Goal: Information Seeking & Learning: Learn about a topic

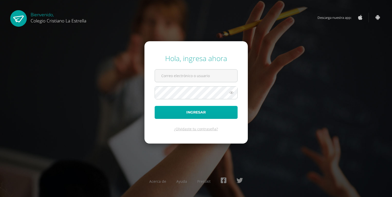
type input "[EMAIL_ADDRESS][DOMAIN_NAME]"
click at [182, 111] on button "Ingresar" at bounding box center [196, 112] width 83 height 13
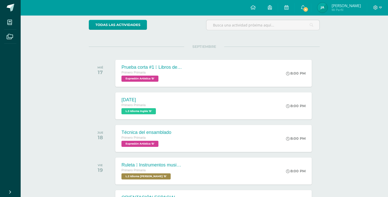
scroll to position [43, 0]
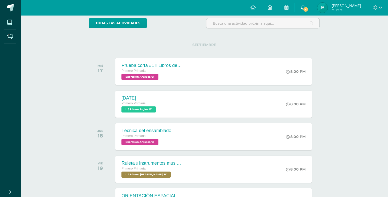
click at [307, 8] on span "4" at bounding box center [306, 10] width 6 height 6
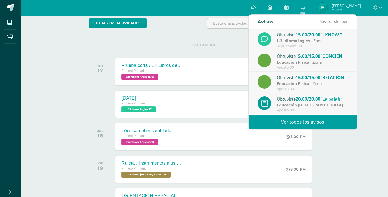
click at [295, 120] on link "Ver todos los avisos" at bounding box center [303, 122] width 108 height 14
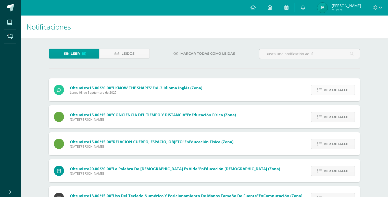
click at [331, 87] on span "Ver detalle" at bounding box center [336, 89] width 24 height 9
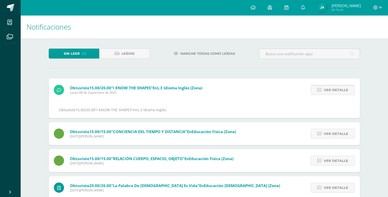
click at [330, 87] on span "Ver detalle" at bounding box center [336, 89] width 24 height 9
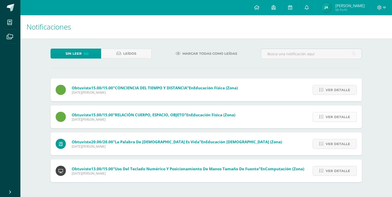
click at [332, 117] on span "Ver detalle" at bounding box center [337, 116] width 24 height 9
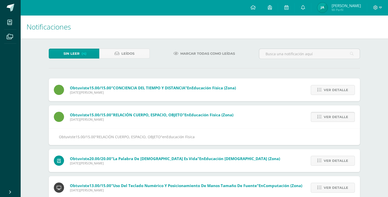
click at [329, 121] on span "Ver detalle" at bounding box center [336, 116] width 24 height 9
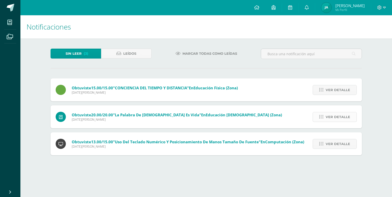
click at [324, 120] on link "Ver detalle" at bounding box center [334, 117] width 44 height 10
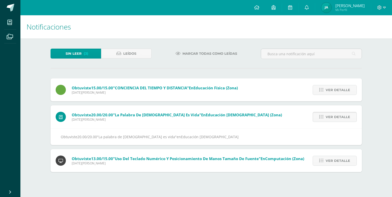
click at [324, 120] on link "Ver detalle" at bounding box center [334, 117] width 44 height 10
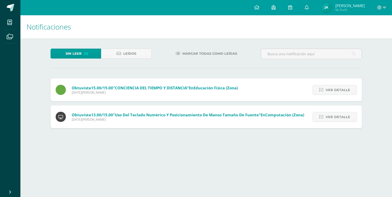
click at [324, 120] on link "Ver detalle" at bounding box center [334, 117] width 44 height 10
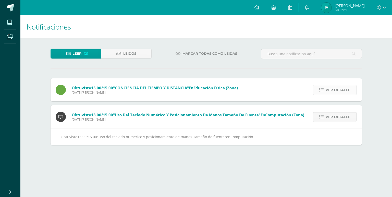
click at [329, 93] on span "Ver detalle" at bounding box center [337, 89] width 24 height 9
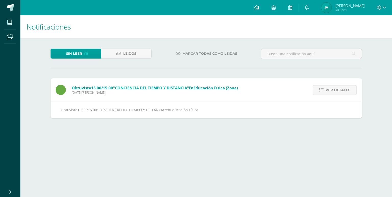
click at [259, 7] on link at bounding box center [256, 7] width 17 height 15
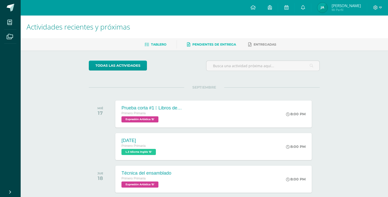
click at [210, 43] on span "Pendientes de entrega" at bounding box center [214, 45] width 44 height 4
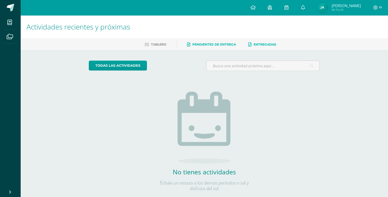
click at [264, 45] on span "Entregadas" at bounding box center [264, 45] width 23 height 4
click at [129, 67] on link "todas las Actividades" at bounding box center [118, 66] width 58 height 10
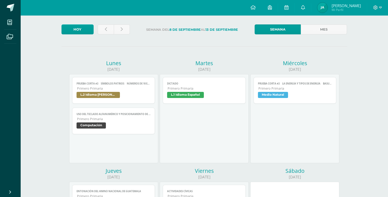
scroll to position [24, 0]
click at [95, 125] on span "Computación" at bounding box center [91, 125] width 29 height 6
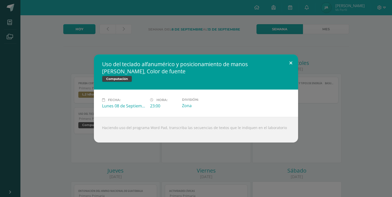
click at [290, 61] on button at bounding box center [290, 63] width 15 height 17
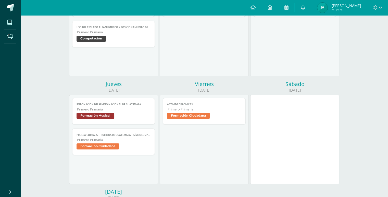
scroll to position [113, 0]
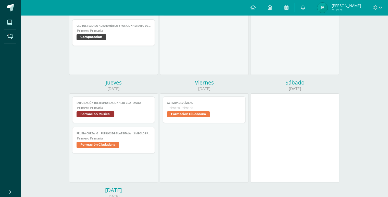
click at [102, 145] on span "Formación Ciudadana" at bounding box center [98, 145] width 43 height 6
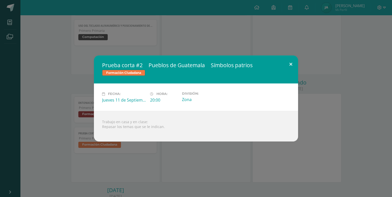
click at [291, 61] on button at bounding box center [290, 64] width 15 height 17
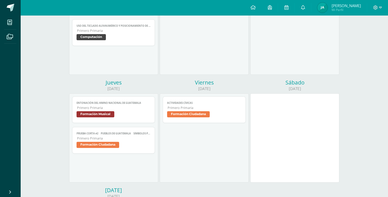
click at [193, 115] on span "Formación Ciudadana" at bounding box center [188, 114] width 43 height 6
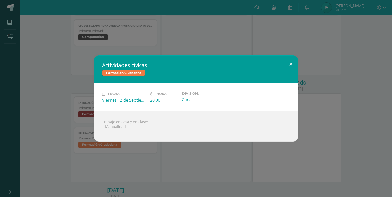
click at [291, 64] on button at bounding box center [290, 64] width 15 height 17
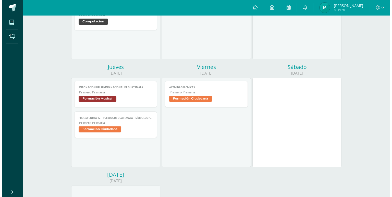
scroll to position [129, 0]
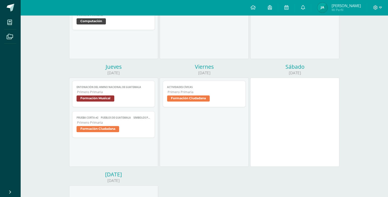
click at [107, 130] on span "Formación Ciudadana" at bounding box center [98, 129] width 43 height 6
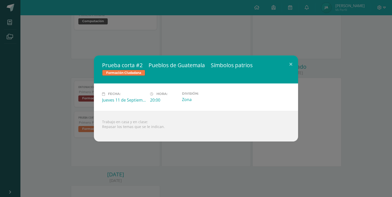
click at [141, 151] on div "Prueba corta #2  Pueblos de Guatemala  Símbolos patrios Formación Ciudadana F…" at bounding box center [196, 98] width 392 height 197
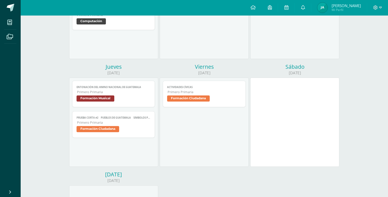
click at [181, 100] on span "Formación Ciudadana" at bounding box center [188, 99] width 43 height 6
